Goal: Transaction & Acquisition: Book appointment/travel/reservation

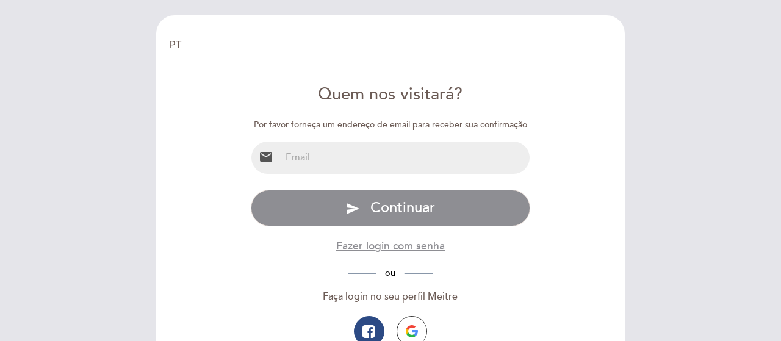
select select "pt"
click at [411, 329] on img "button" at bounding box center [412, 331] width 12 height 12
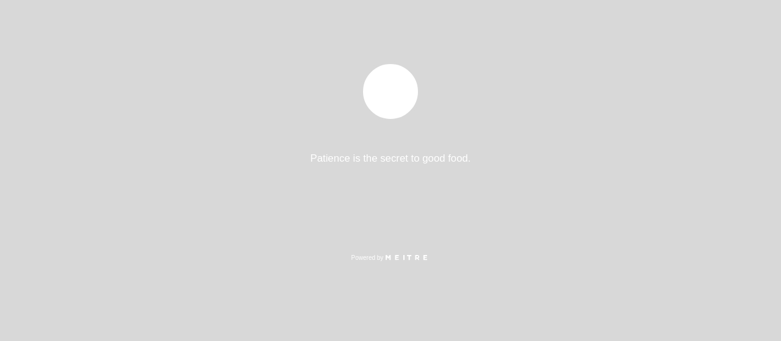
select select "pt"
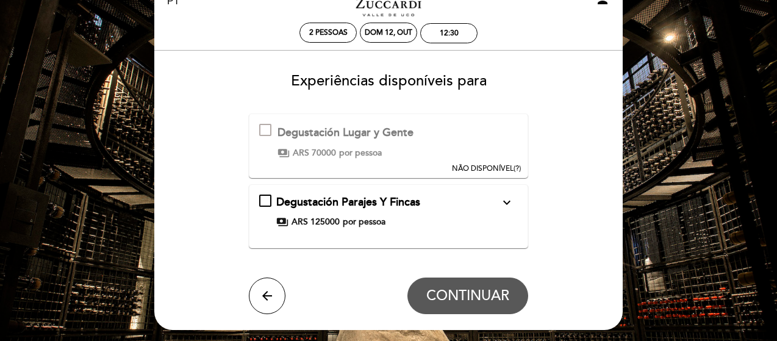
scroll to position [61, 0]
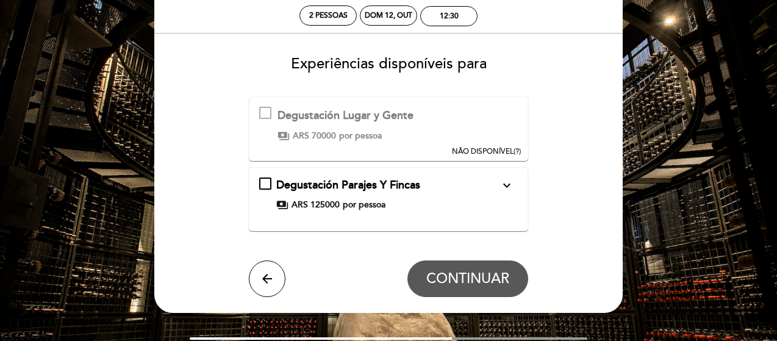
click at [510, 153] on span "NÃO DISPONÍVEL" at bounding box center [483, 151] width 62 height 9
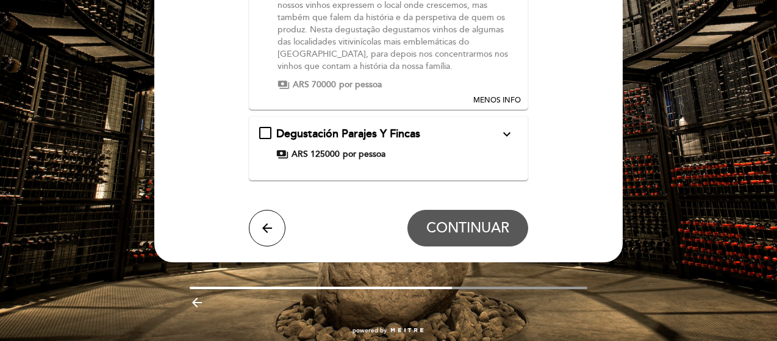
scroll to position [244, 0]
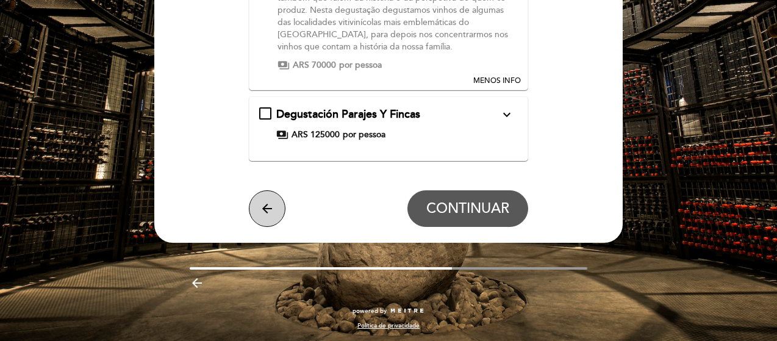
click at [263, 213] on icon "arrow_back" at bounding box center [267, 208] width 15 height 15
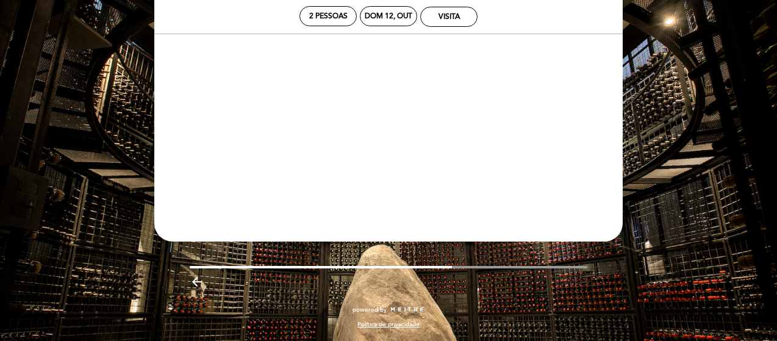
scroll to position [60, 0]
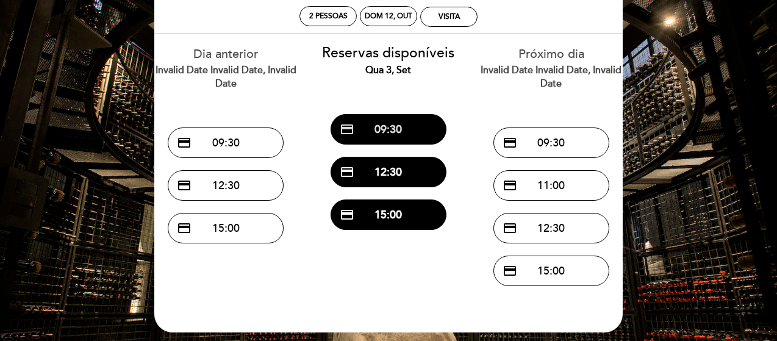
click at [416, 131] on button "credit_card 09:30" at bounding box center [389, 129] width 116 height 30
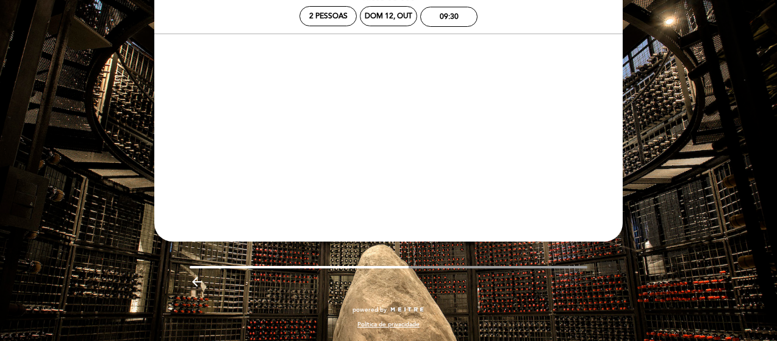
scroll to position [0, 0]
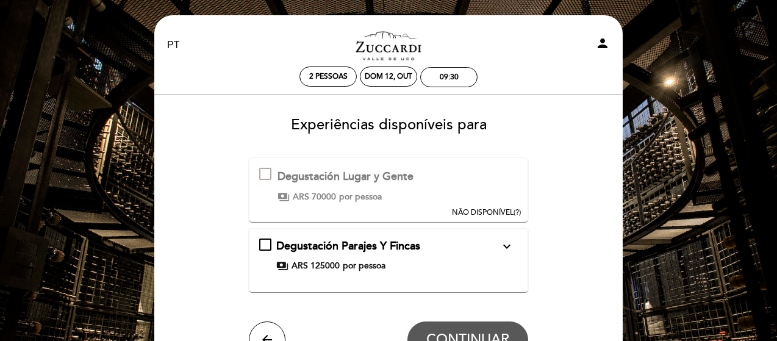
click at [504, 213] on span "NÃO DISPONÍVEL" at bounding box center [483, 212] width 62 height 9
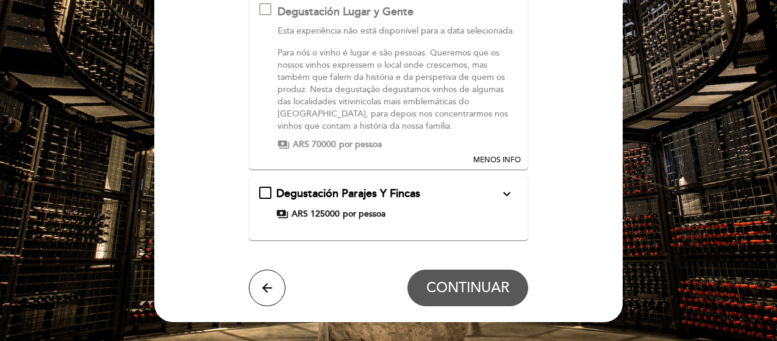
scroll to position [183, 0]
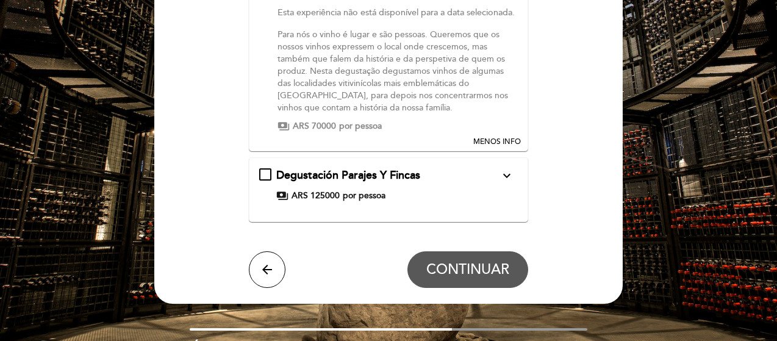
drag, startPoint x: 515, startPoint y: 189, endPoint x: 507, endPoint y: 189, distance: 7.9
click at [512, 184] on button "expand_more" at bounding box center [507, 176] width 22 height 16
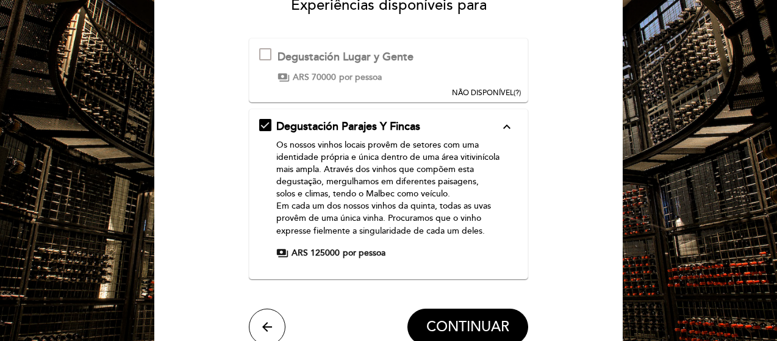
scroll to position [122, 0]
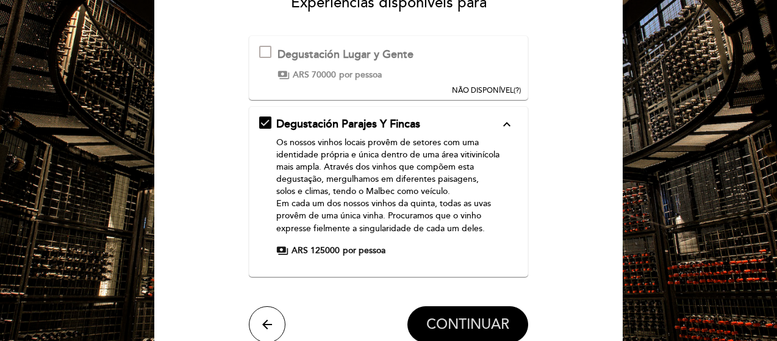
click at [471, 323] on span "CONTINUAR" at bounding box center [467, 324] width 83 height 17
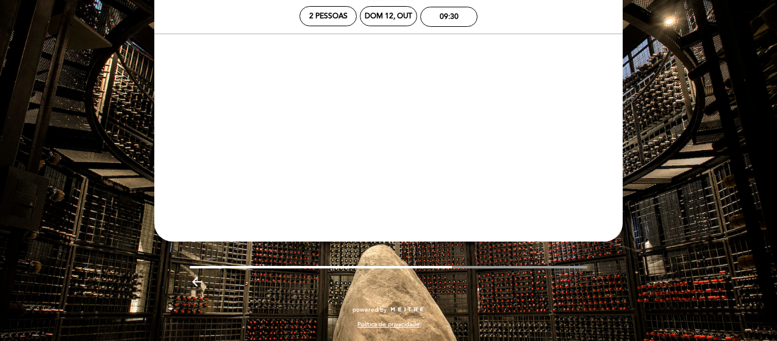
scroll to position [60, 0]
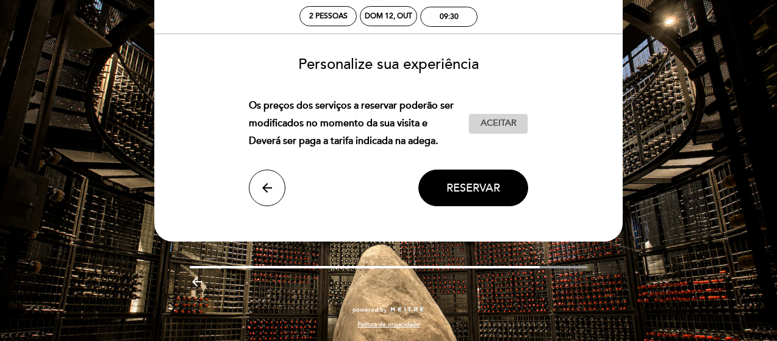
click at [500, 125] on span "Aceitar" at bounding box center [499, 123] width 36 height 13
click at [481, 186] on span "Reservar" at bounding box center [473, 187] width 54 height 13
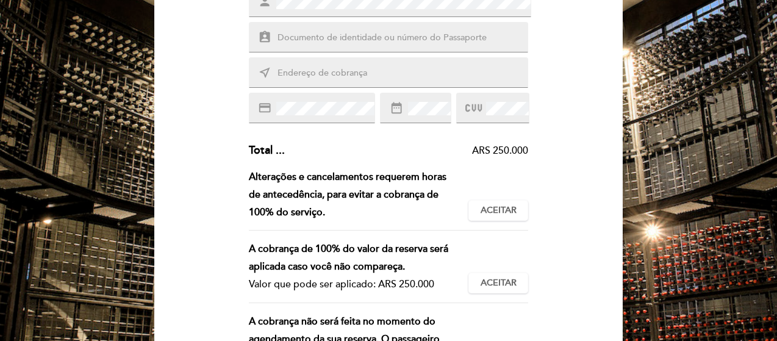
scroll to position [244, 0]
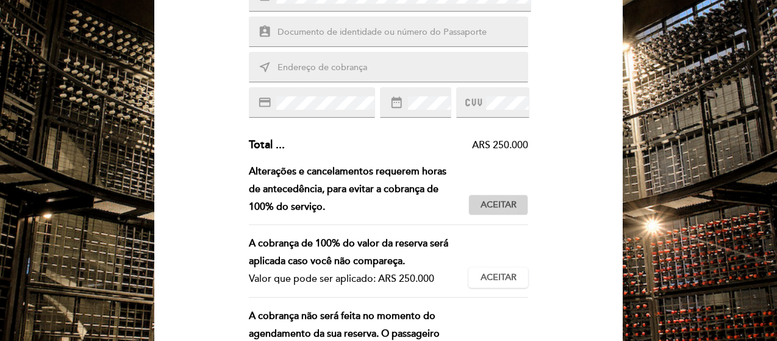
click at [495, 206] on span "Aceitar" at bounding box center [499, 205] width 36 height 13
click at [504, 280] on span "Aceitar" at bounding box center [499, 277] width 36 height 13
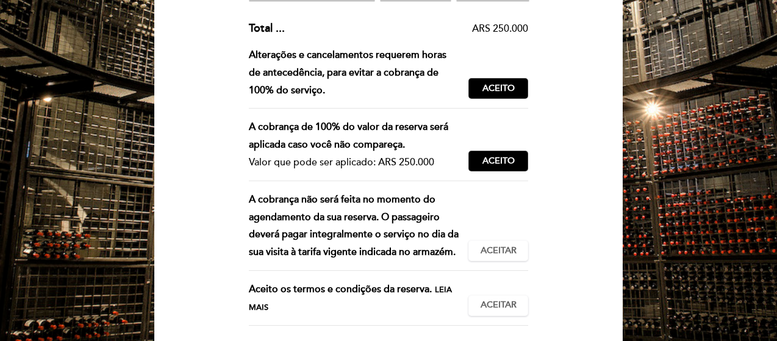
scroll to position [366, 0]
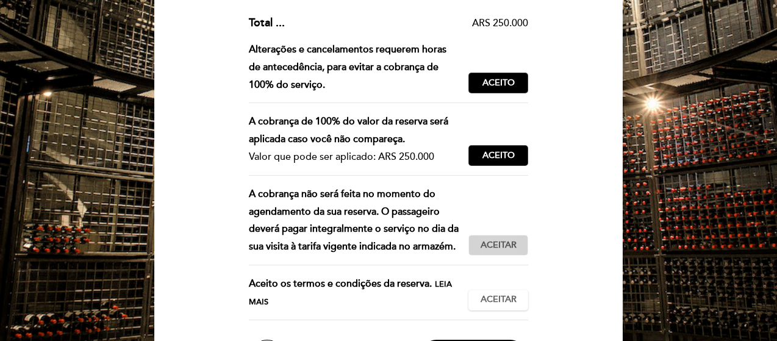
click at [513, 245] on span "Aceitar" at bounding box center [499, 245] width 36 height 13
click at [498, 299] on span "Aceitar" at bounding box center [499, 299] width 36 height 13
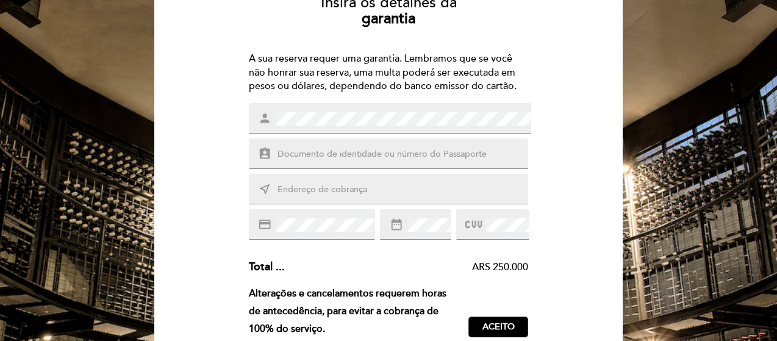
scroll to position [0, 0]
click at [458, 198] on div "near_me" at bounding box center [389, 189] width 280 height 30
click at [442, 224] on div "credit_card date_range" at bounding box center [389, 224] width 280 height 30
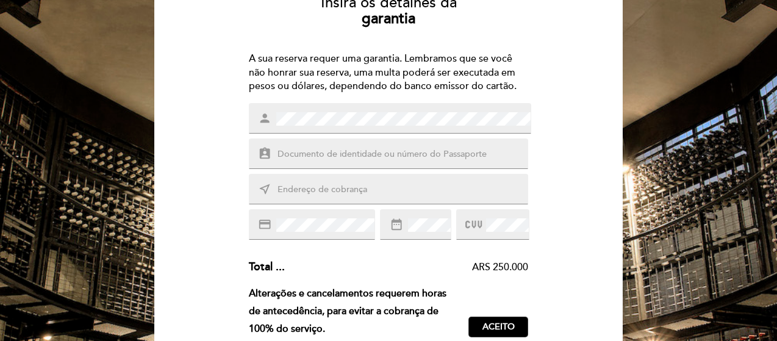
click at [342, 190] on input "text" at bounding box center [403, 190] width 254 height 14
type input "SMPW QUADRA 5 CONJUNTO 10 lote 1 casa h"
click at [381, 154] on input "text" at bounding box center [403, 155] width 254 height 14
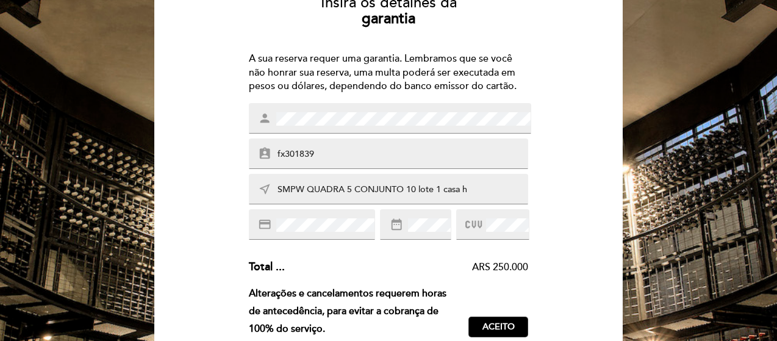
type input "fx301839"
click at [249, 124] on div "person" at bounding box center [390, 118] width 282 height 30
click at [307, 235] on div "credit_card" at bounding box center [312, 224] width 127 height 30
click at [484, 192] on input "SMPW QUADRA 5 CONJUNTO 10 lote 1 casa h" at bounding box center [403, 190] width 254 height 14
type input "SMPW QUADRA 5 CONJUNTO 10 lote 1 casa h"
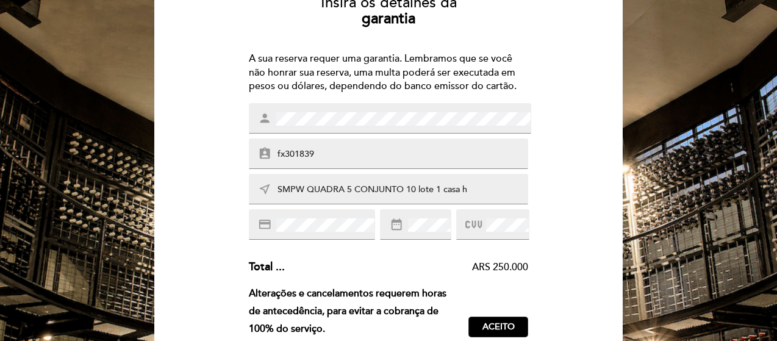
click at [562, 243] on div "Insira os detalhes da [GEOGRAPHIC_DATA] A sua reserva requer uma garantia. Lemb…" at bounding box center [388, 302] width 451 height 635
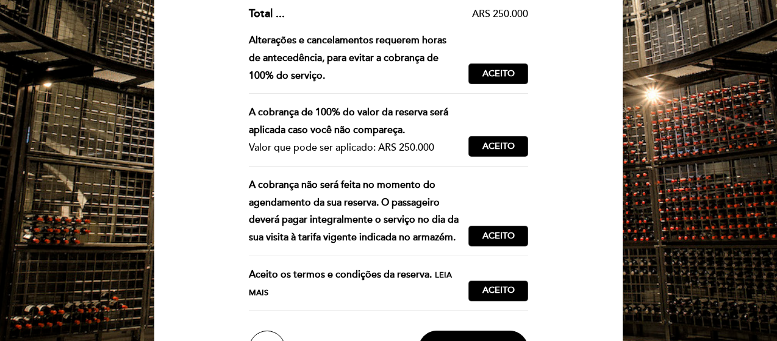
scroll to position [488, 0]
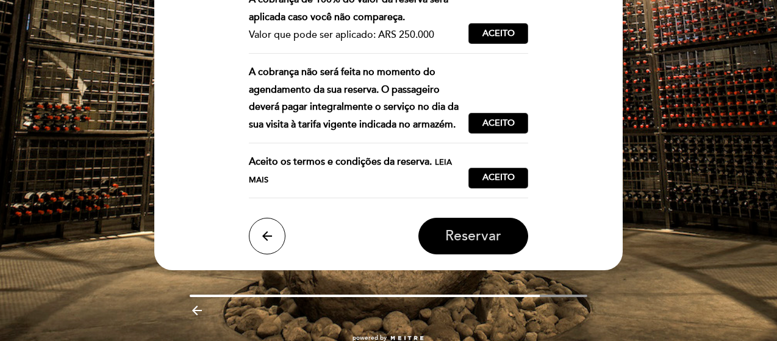
click at [460, 233] on span "Reservar" at bounding box center [473, 235] width 56 height 17
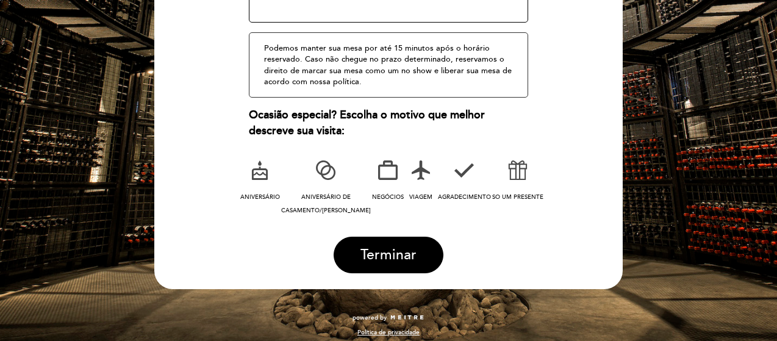
scroll to position [256, 0]
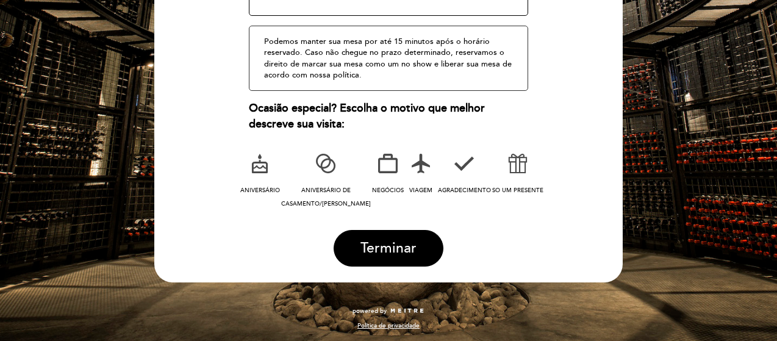
click at [515, 160] on icon at bounding box center [518, 164] width 32 height 32
click at [400, 250] on span "Terminar" at bounding box center [388, 248] width 56 height 17
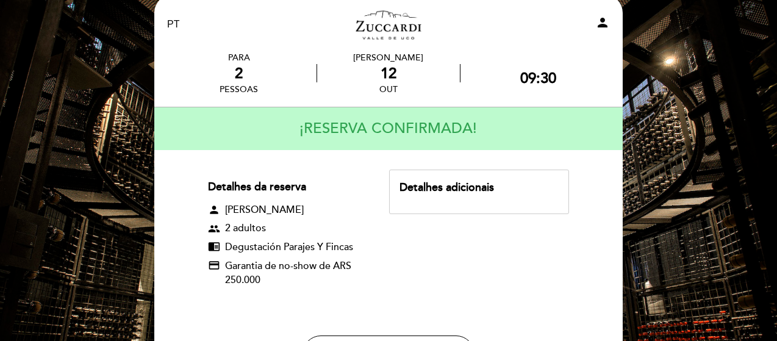
scroll to position [0, 0]
